Goal: Information Seeking & Learning: Learn about a topic

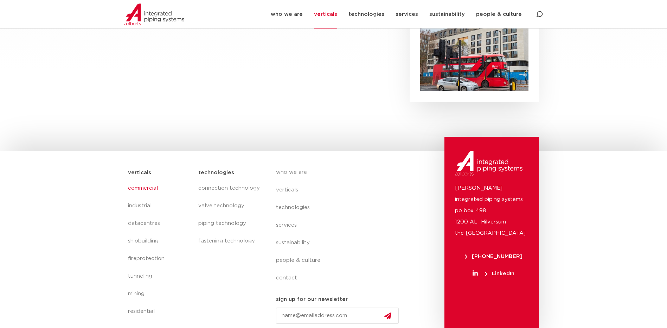
scroll to position [422, 0]
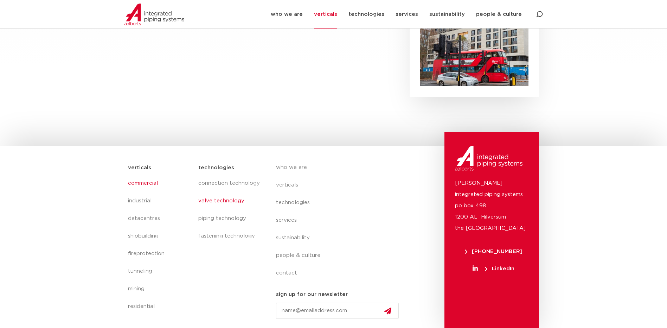
click at [221, 202] on link "valve technology" at bounding box center [229, 201] width 63 height 18
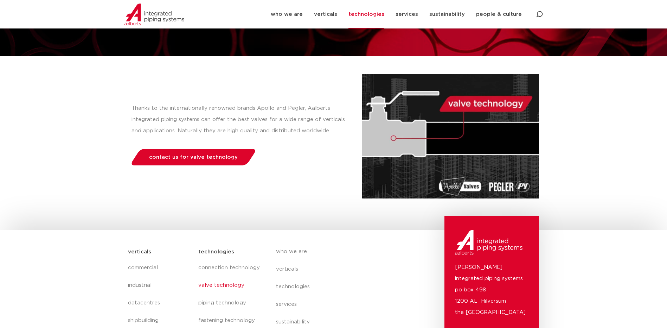
scroll to position [106, 0]
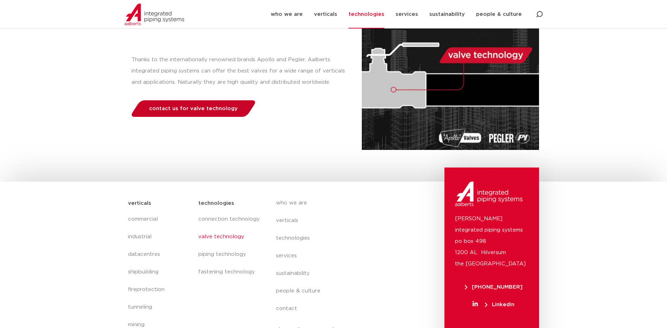
click at [186, 106] on span "contact us for valve technology" at bounding box center [193, 108] width 89 height 5
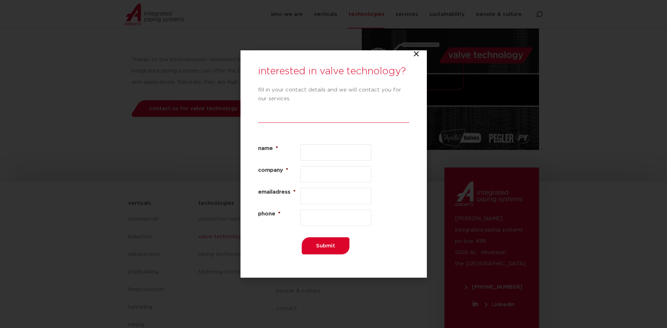
click at [417, 53] on icon "Close" at bounding box center [416, 53] width 7 height 7
click at [417, 54] on icon "Close" at bounding box center [416, 53] width 7 height 7
click at [416, 55] on icon "Close" at bounding box center [416, 53] width 7 height 7
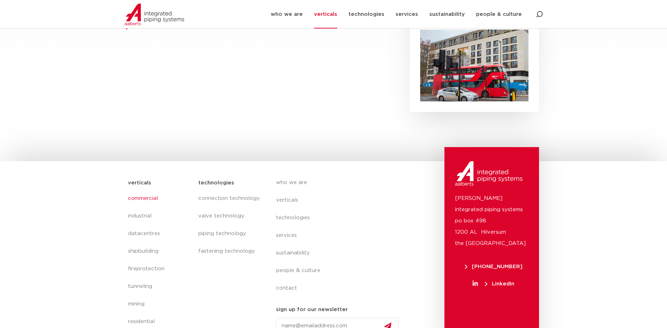
scroll to position [422, 0]
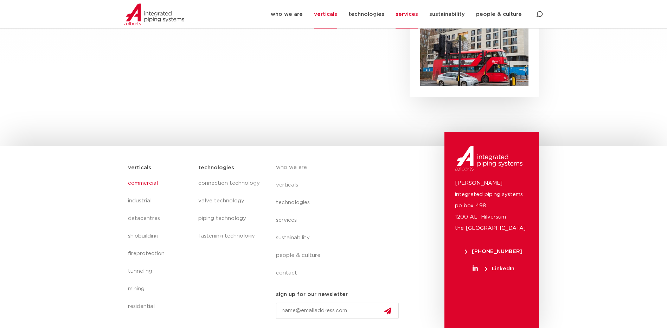
click at [408, 14] on link "services" at bounding box center [407, 14] width 23 height 28
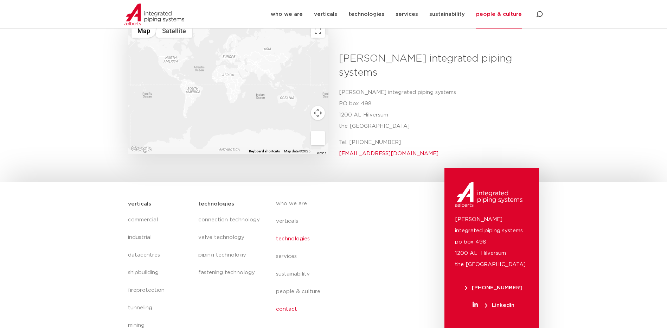
scroll to position [281, 0]
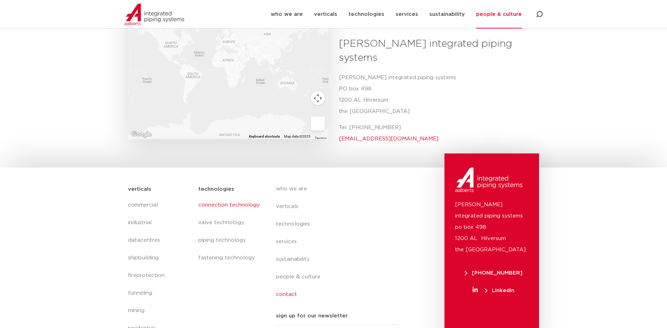
click at [221, 196] on link "connection technology" at bounding box center [229, 205] width 63 height 18
